Goal: Navigation & Orientation: Find specific page/section

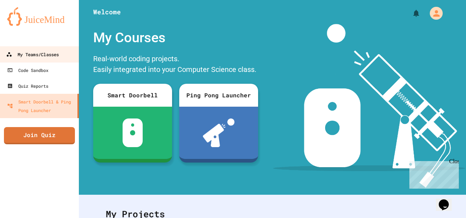
click at [52, 54] on div "My Teams/Classes" at bounding box center [32, 54] width 53 height 9
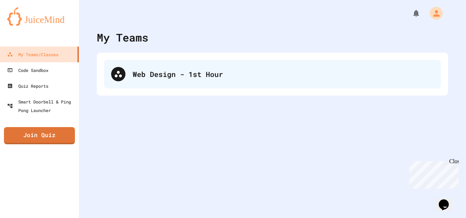
click at [145, 69] on div "Web Design - 1st Hour" at bounding box center [283, 74] width 301 height 11
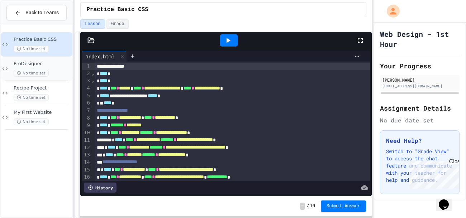
click at [40, 66] on span "ProDesigner" at bounding box center [42, 64] width 57 height 6
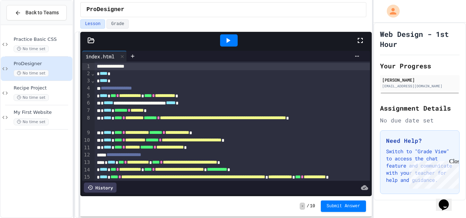
click at [230, 38] on icon at bounding box center [228, 40] width 9 height 9
